Goal: Task Accomplishment & Management: Manage account settings

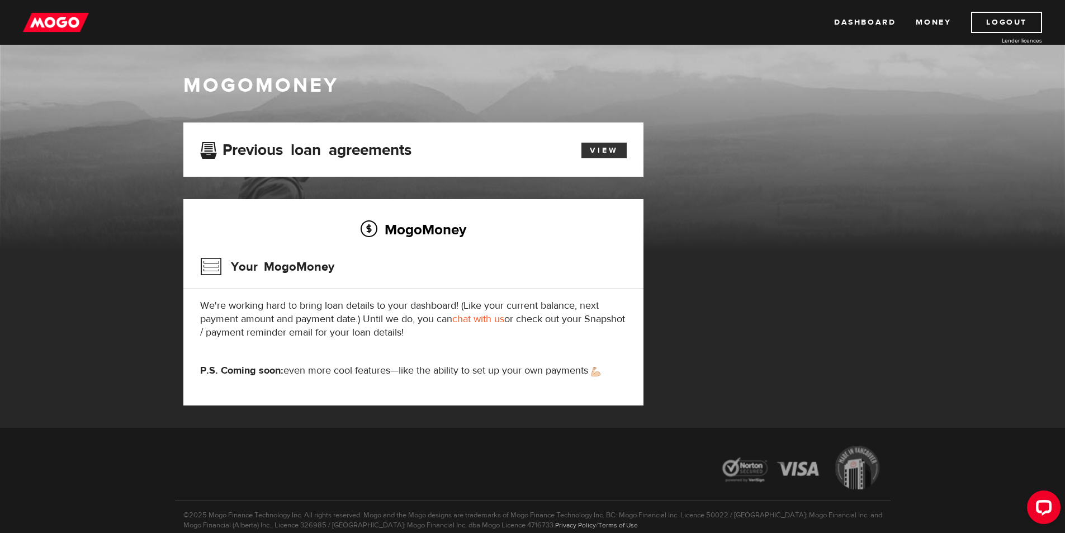
click at [601, 150] on link "View" at bounding box center [604, 151] width 45 height 16
click at [941, 17] on link "Money" at bounding box center [933, 22] width 35 height 21
click at [847, 16] on link "Dashboard" at bounding box center [865, 22] width 62 height 21
click at [999, 21] on link "Logout" at bounding box center [1006, 22] width 71 height 21
